Goal: Transaction & Acquisition: Subscribe to service/newsletter

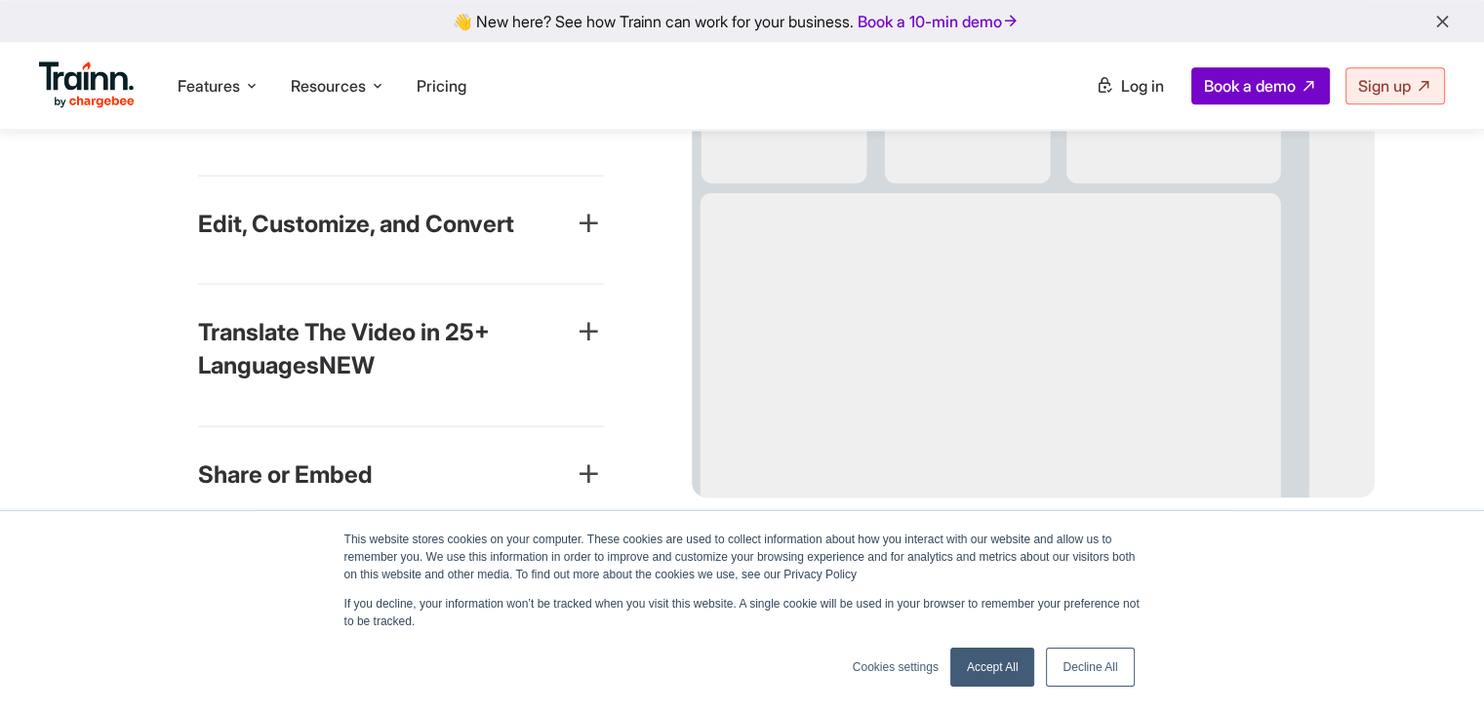
scroll to position [2026, 0]
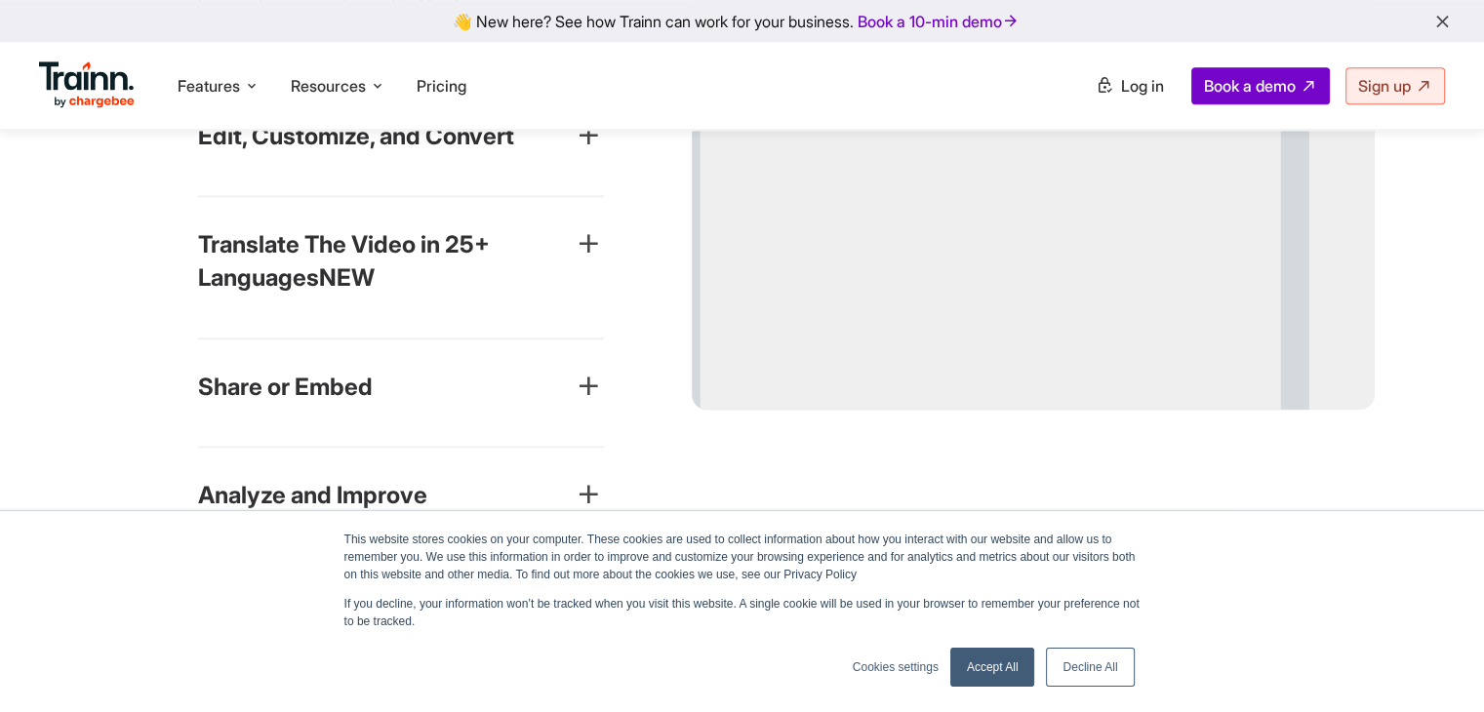
click at [577, 260] on icon "button" at bounding box center [588, 243] width 31 height 31
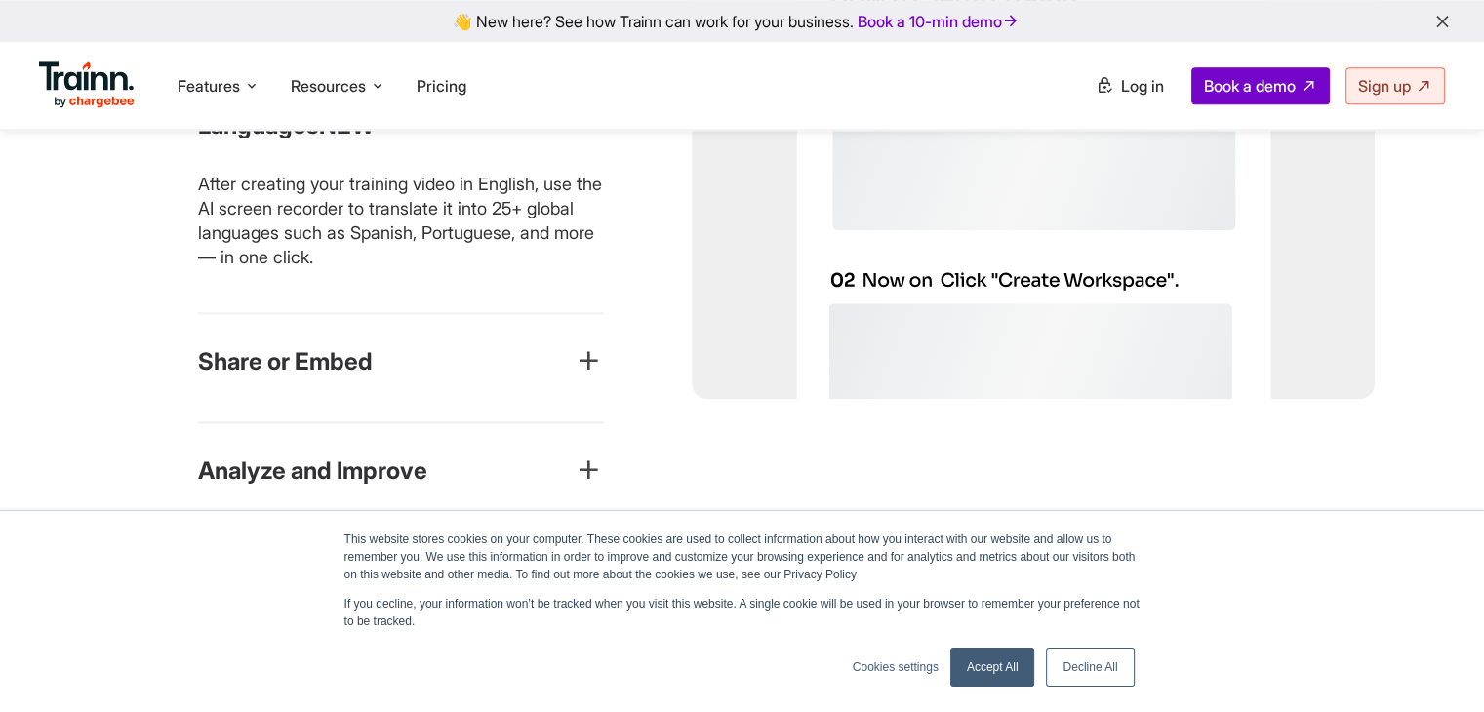
drag, startPoint x: 577, startPoint y: 268, endPoint x: 582, endPoint y: 332, distance: 63.6
click at [582, 309] on div "Translate The Video in 25+ Languages NEW After creating your training video in …" at bounding box center [401, 179] width 406 height 269
drag, startPoint x: 544, startPoint y: 235, endPoint x: 418, endPoint y: 211, distance: 128.2
click at [467, 226] on p "After creating your training video in English, use the AI screen recorder to tr…" at bounding box center [401, 221] width 406 height 99
drag, startPoint x: 413, startPoint y: 211, endPoint x: 402, endPoint y: 204, distance: 12.7
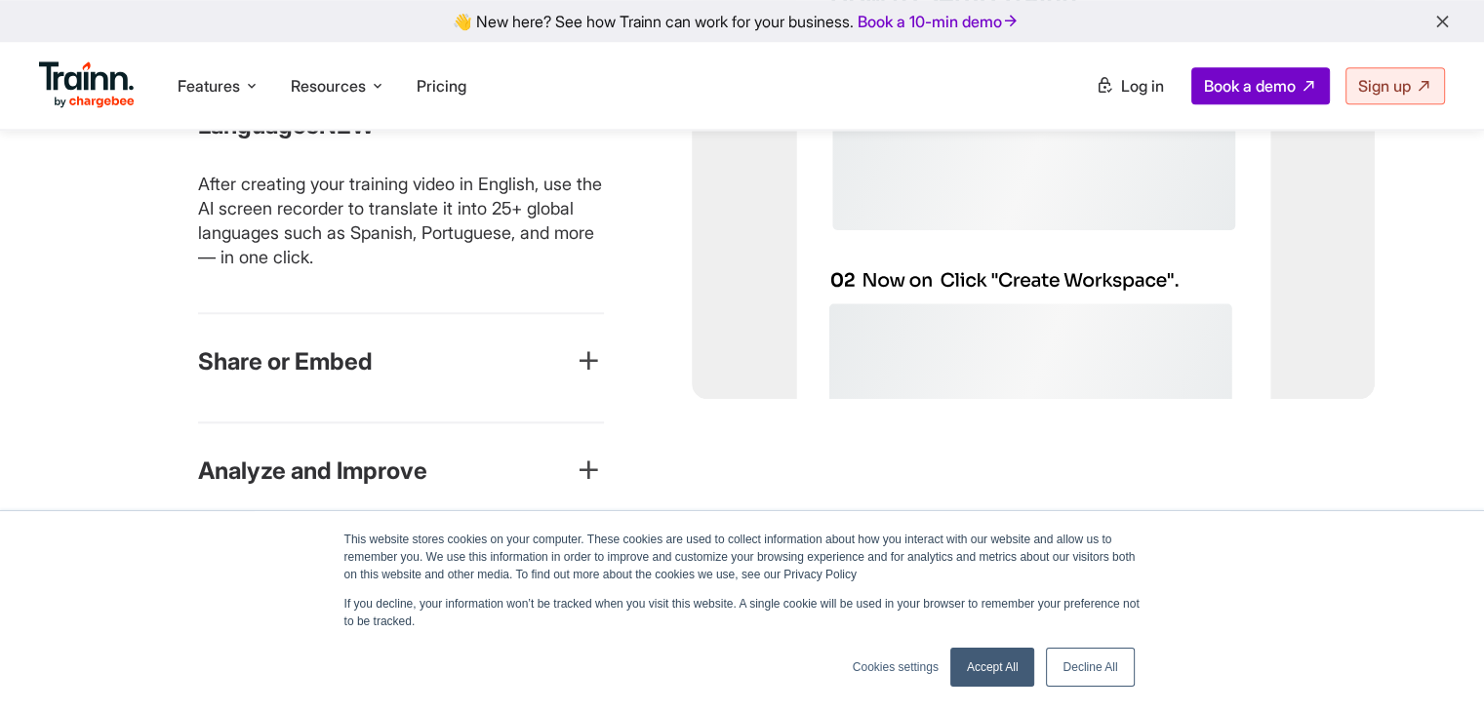
click at [402, 204] on p "After creating your training video in English, use the AI screen recorder to tr…" at bounding box center [401, 221] width 406 height 99
click at [448, 231] on p "After creating your training video in English, use the AI screen recorder to tr…" at bounding box center [401, 221] width 406 height 99
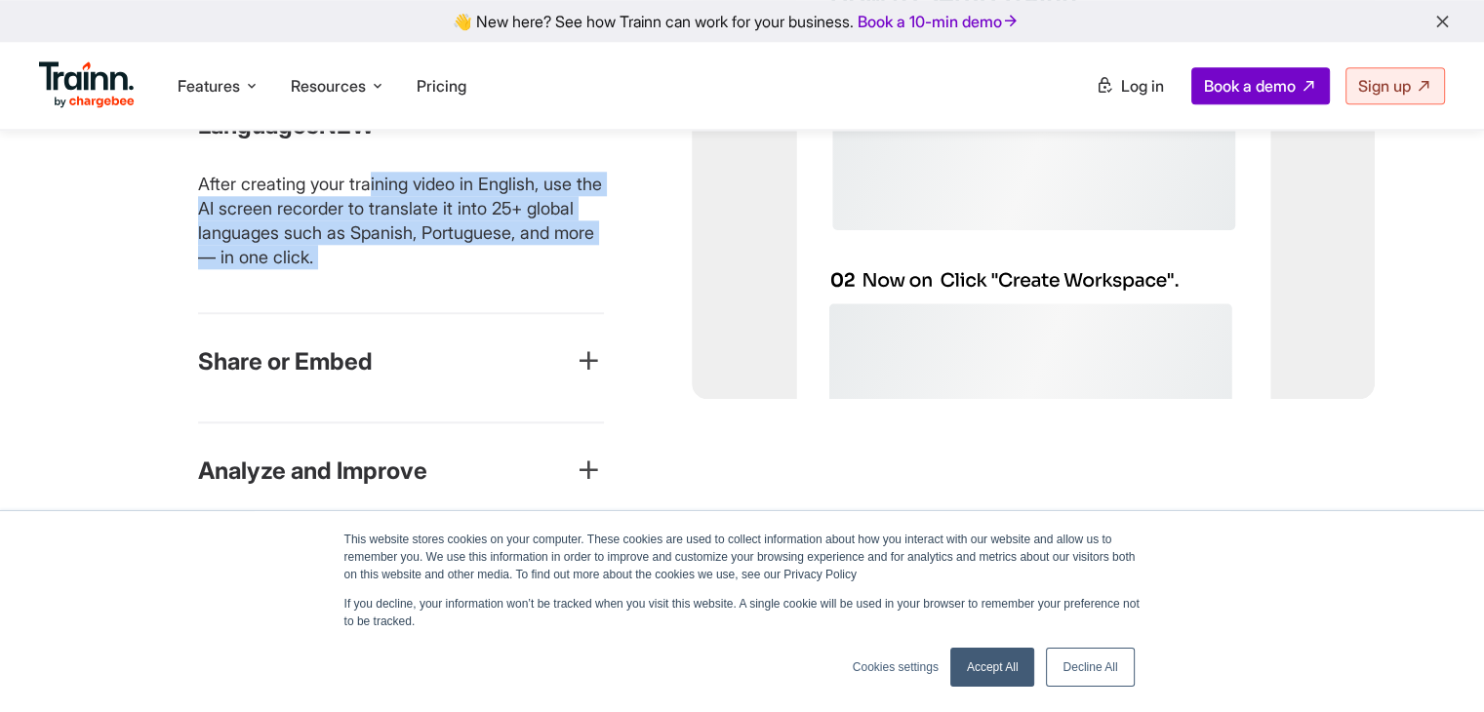
click at [448, 233] on p "After creating your training video in English, use the AI screen recorder to tr…" at bounding box center [401, 221] width 406 height 99
click at [453, 239] on p "After creating your training video in English, use the AI screen recorder to tr…" at bounding box center [401, 221] width 406 height 99
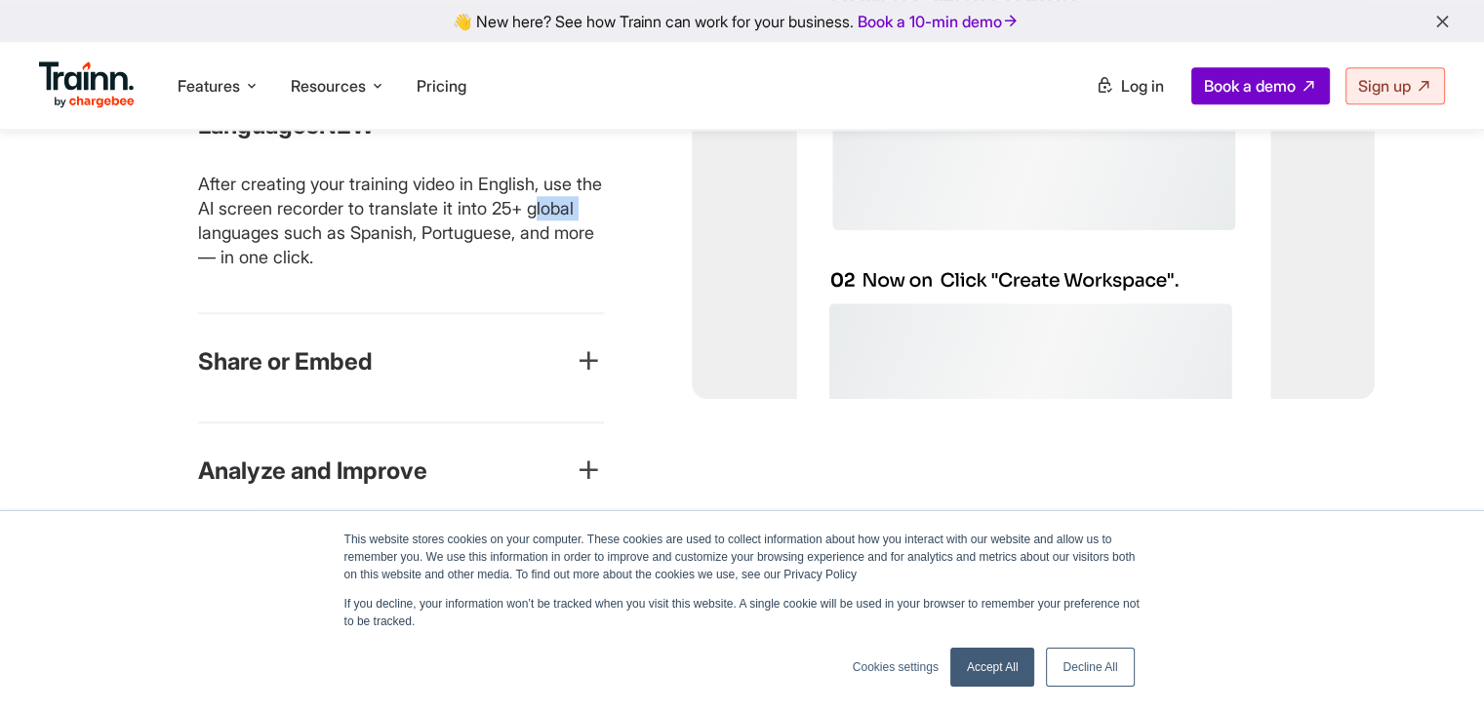
click at [453, 239] on p "After creating your training video in English, use the AI screen recorder to tr…" at bounding box center [401, 221] width 406 height 99
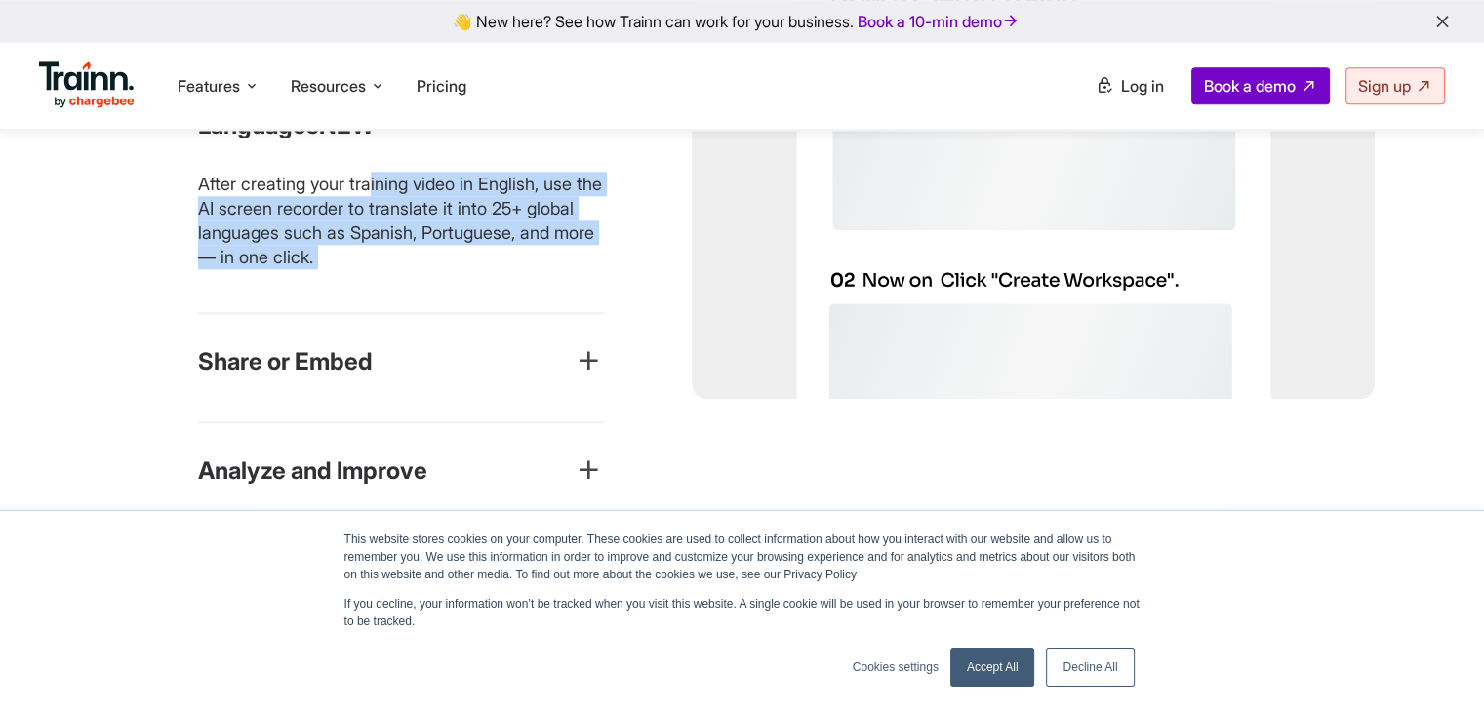
click at [456, 242] on p "After creating your training video in English, use the AI screen recorder to tr…" at bounding box center [401, 221] width 406 height 99
click at [470, 258] on p "After creating your training video in English, use the AI screen recorder to tr…" at bounding box center [401, 221] width 406 height 99
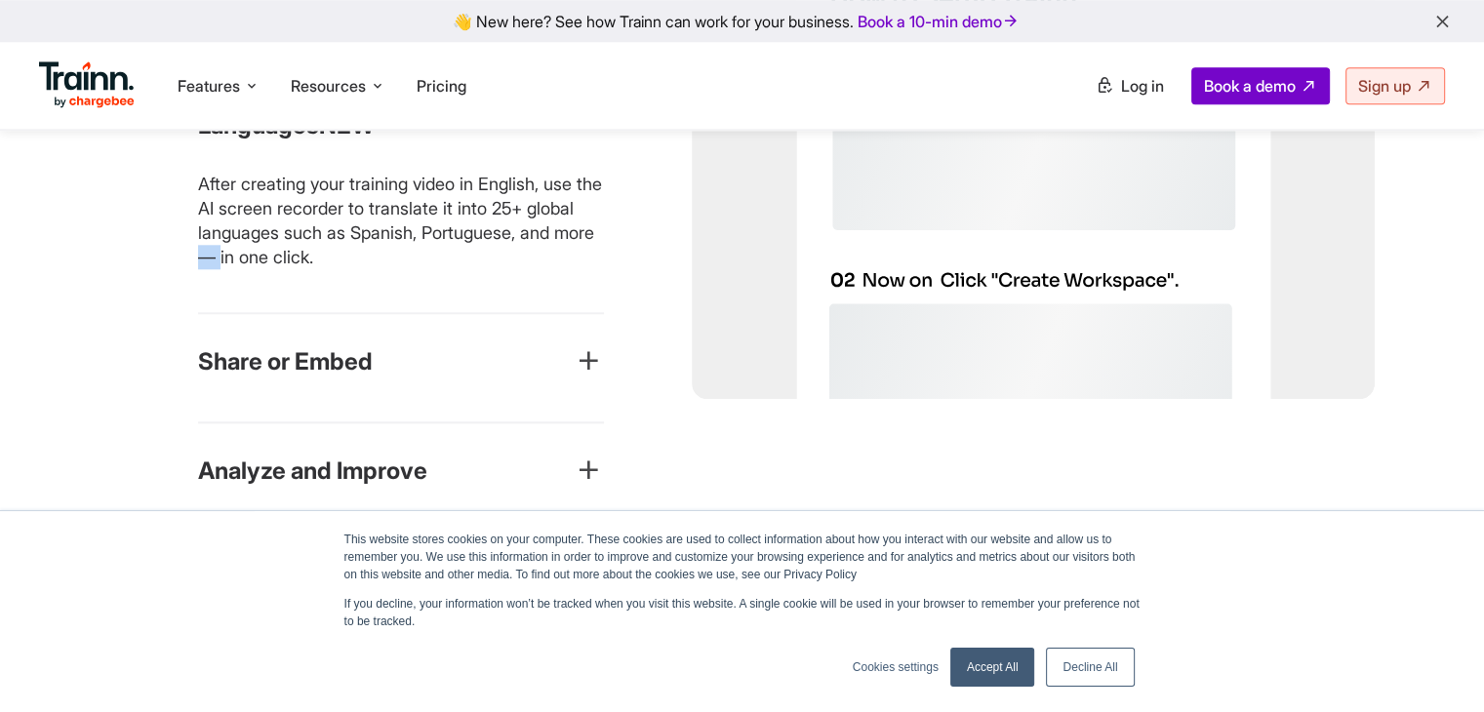
click at [470, 258] on p "After creating your training video in English, use the AI screen recorder to tr…" at bounding box center [401, 221] width 406 height 99
click at [484, 270] on p "After creating your training video in English, use the AI screen recorder to tr…" at bounding box center [401, 221] width 406 height 99
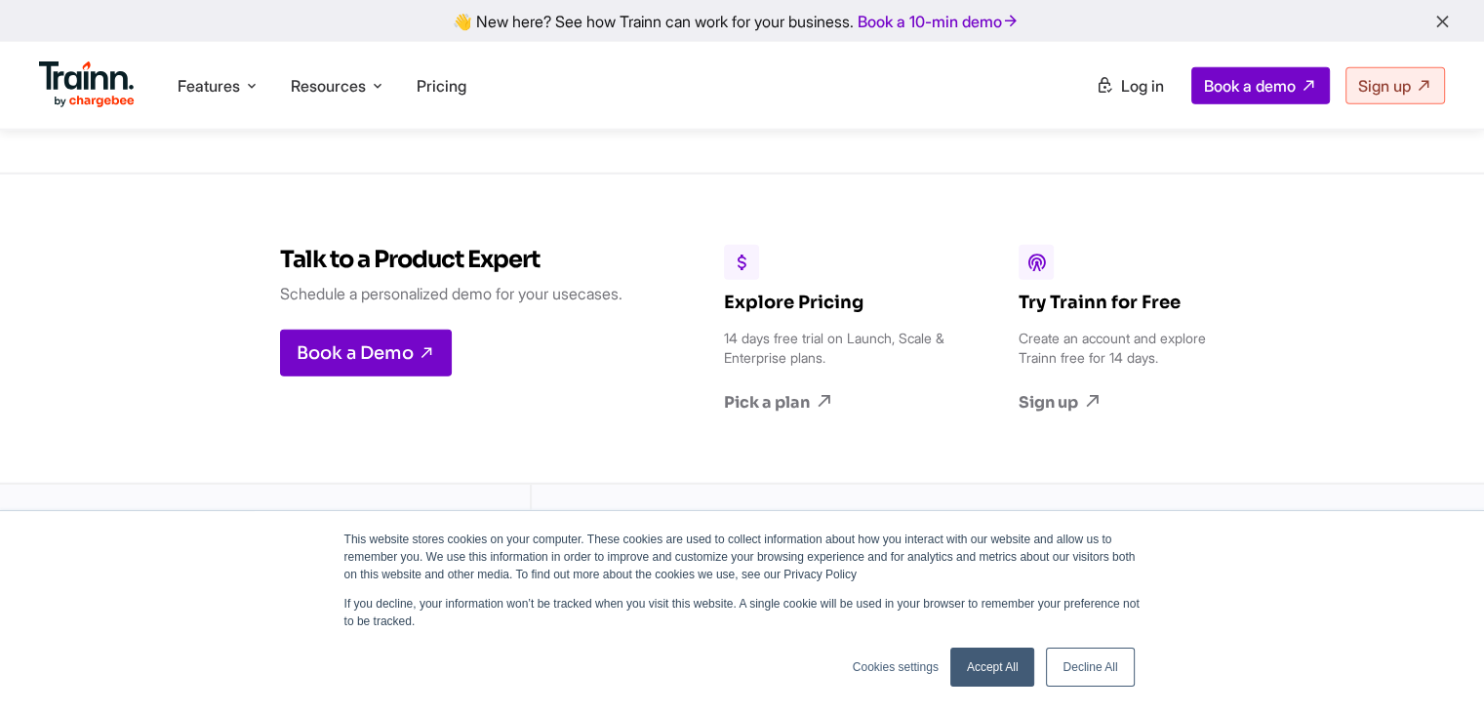
scroll to position [5209, 0]
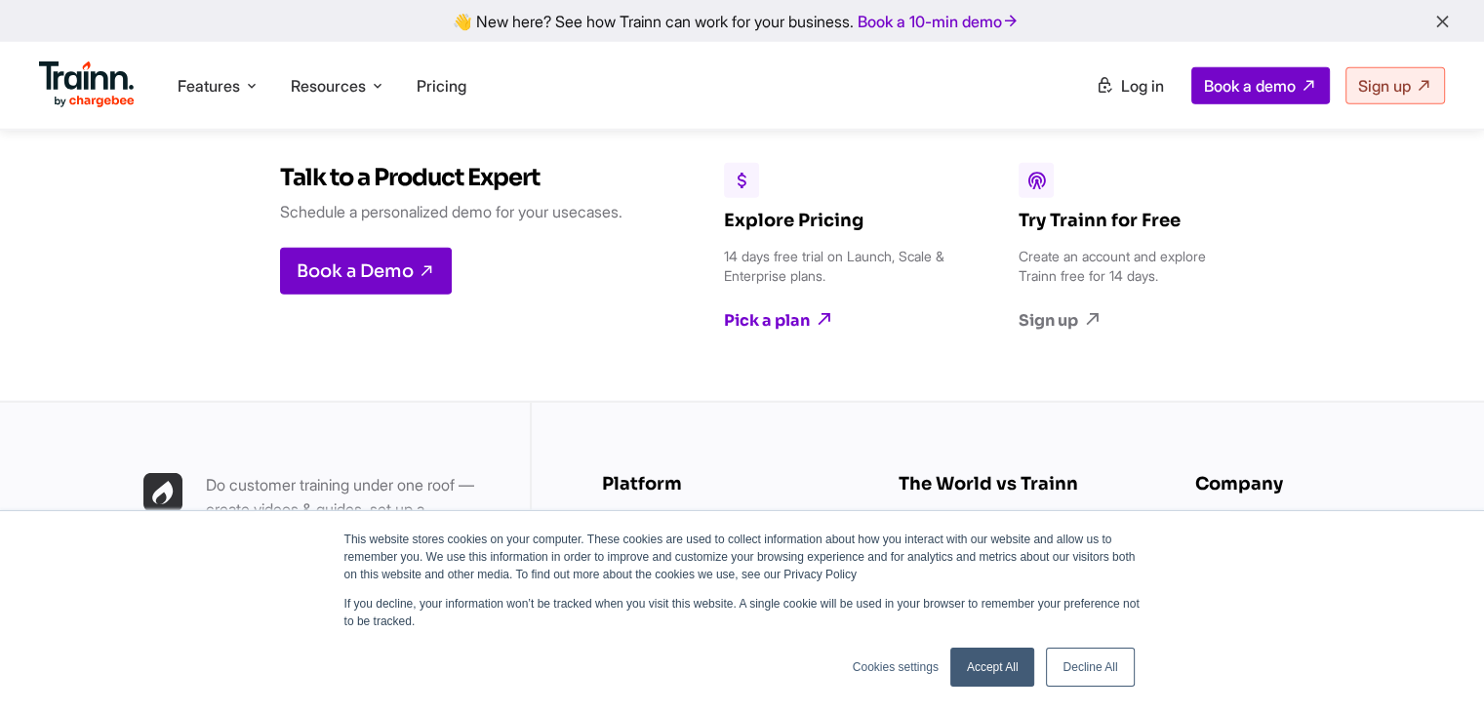
click at [807, 309] on link "Pick a plan" at bounding box center [836, 319] width 224 height 21
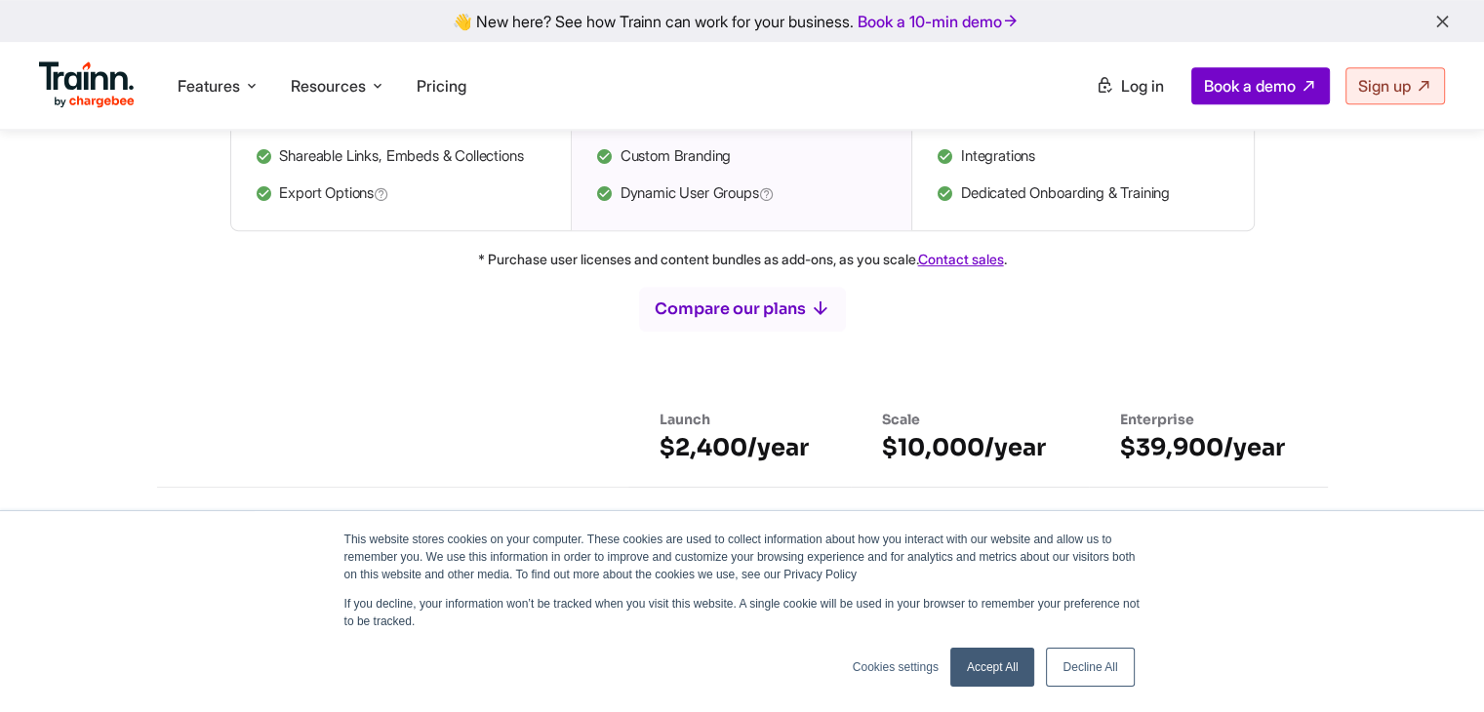
scroll to position [965, 0]
